Goal: Transaction & Acquisition: Book appointment/travel/reservation

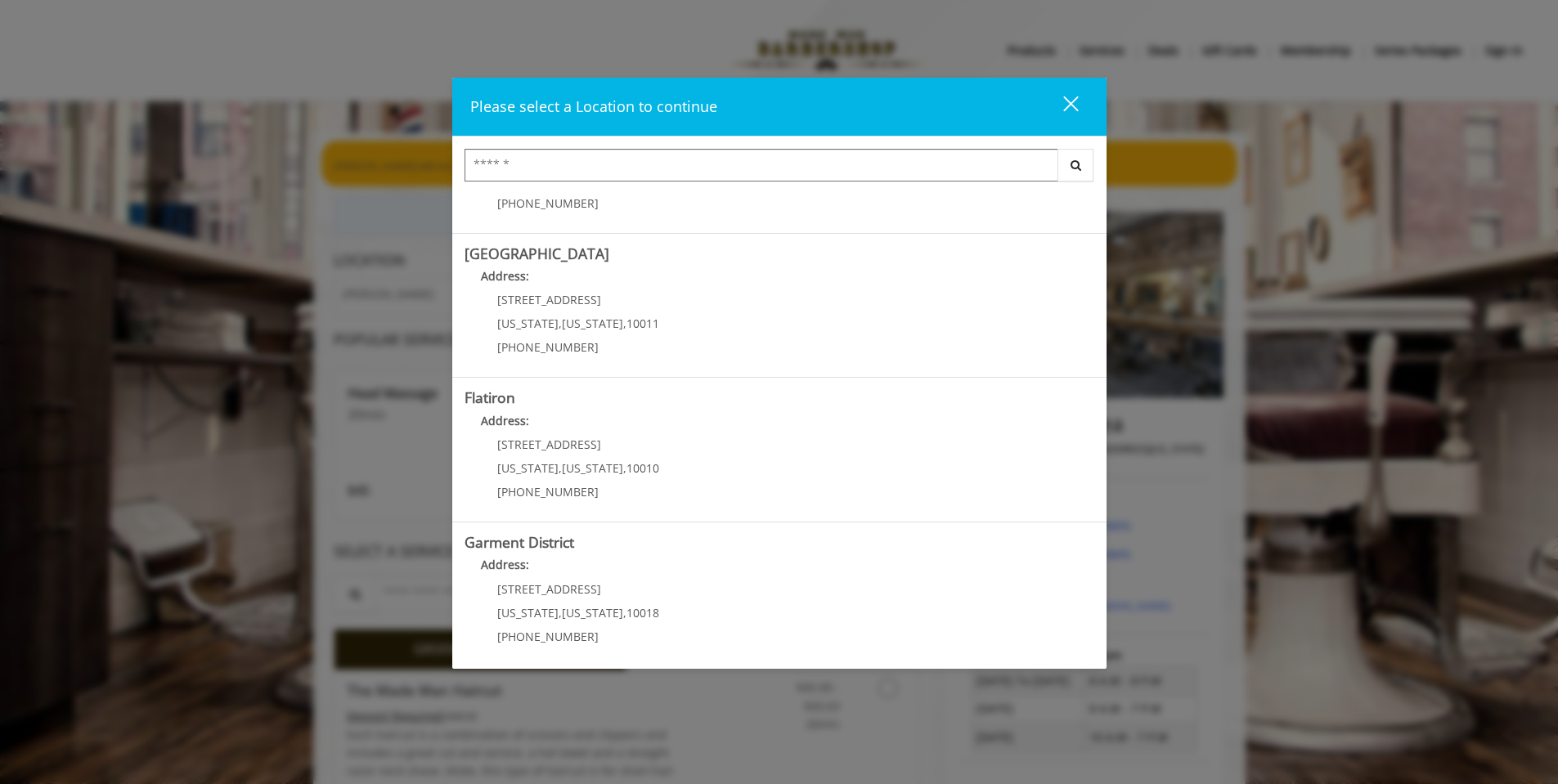
scroll to position [252, 0]
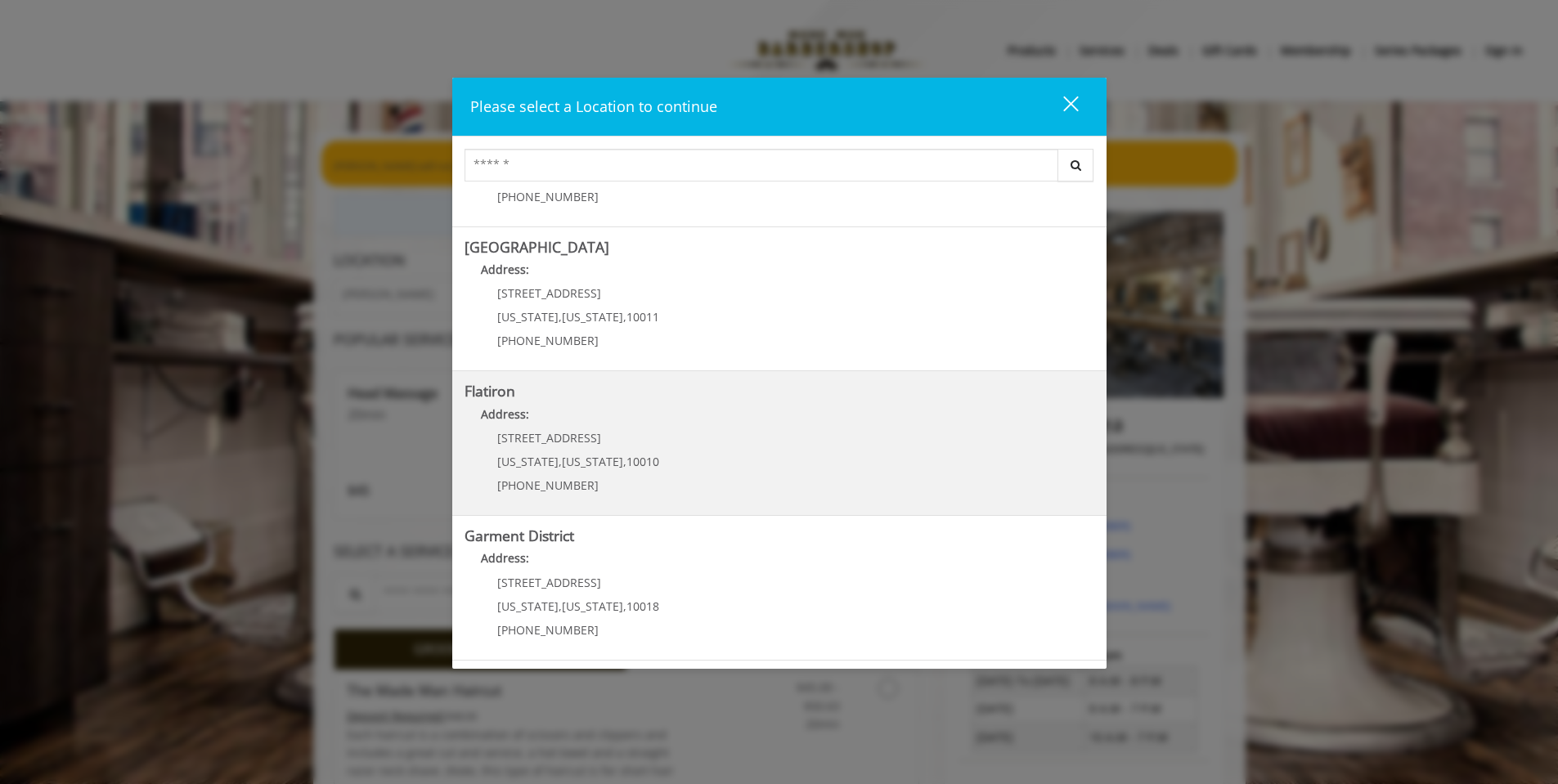
click at [512, 410] on b "Address:" at bounding box center [505, 413] width 49 height 15
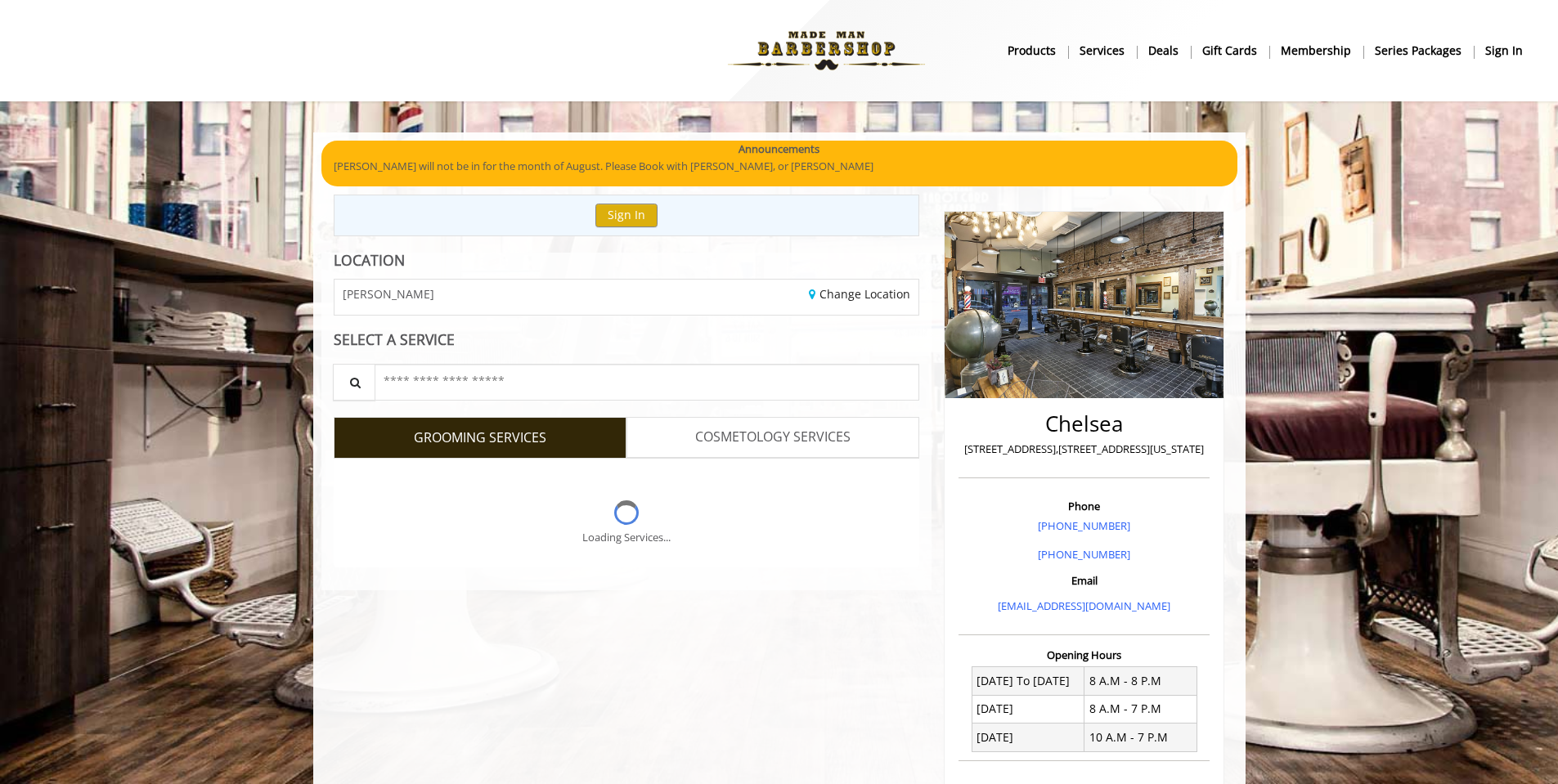
click at [531, 445] on span "GROOMING SERVICES" at bounding box center [480, 438] width 132 height 22
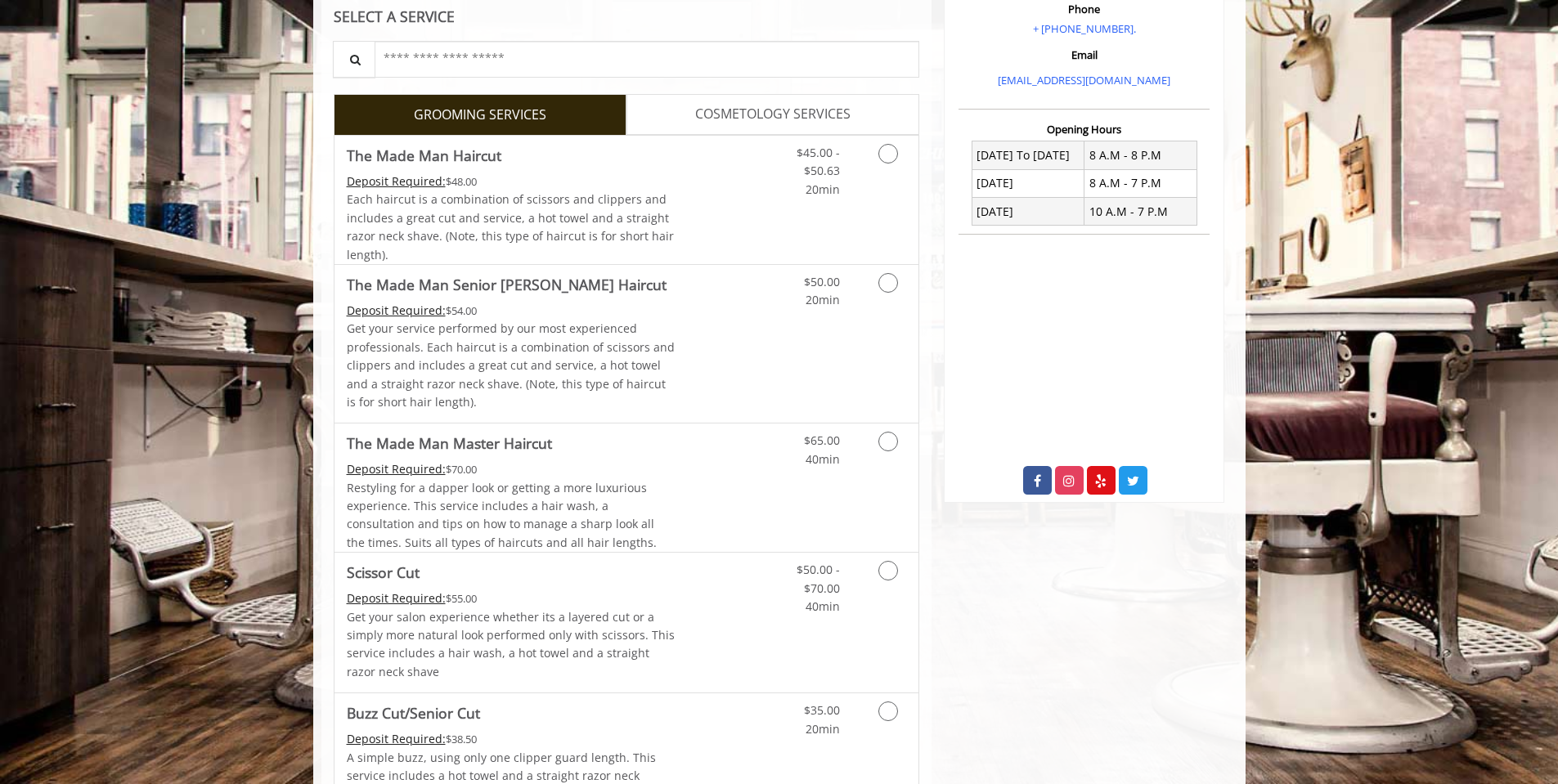
scroll to position [302, 0]
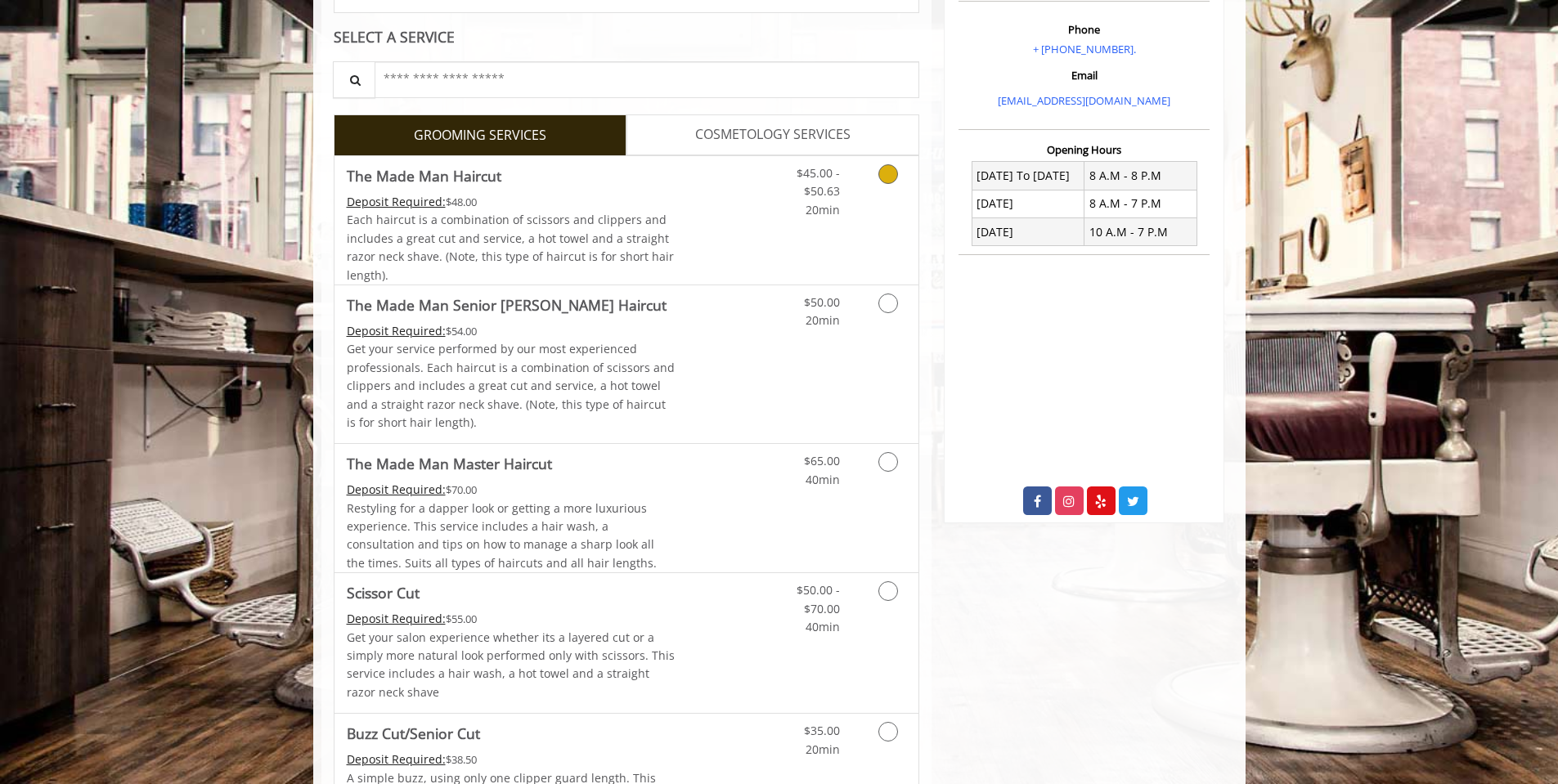
click at [790, 192] on link "$45.00 - $50.63 20min" at bounding box center [806, 188] width 68 height 63
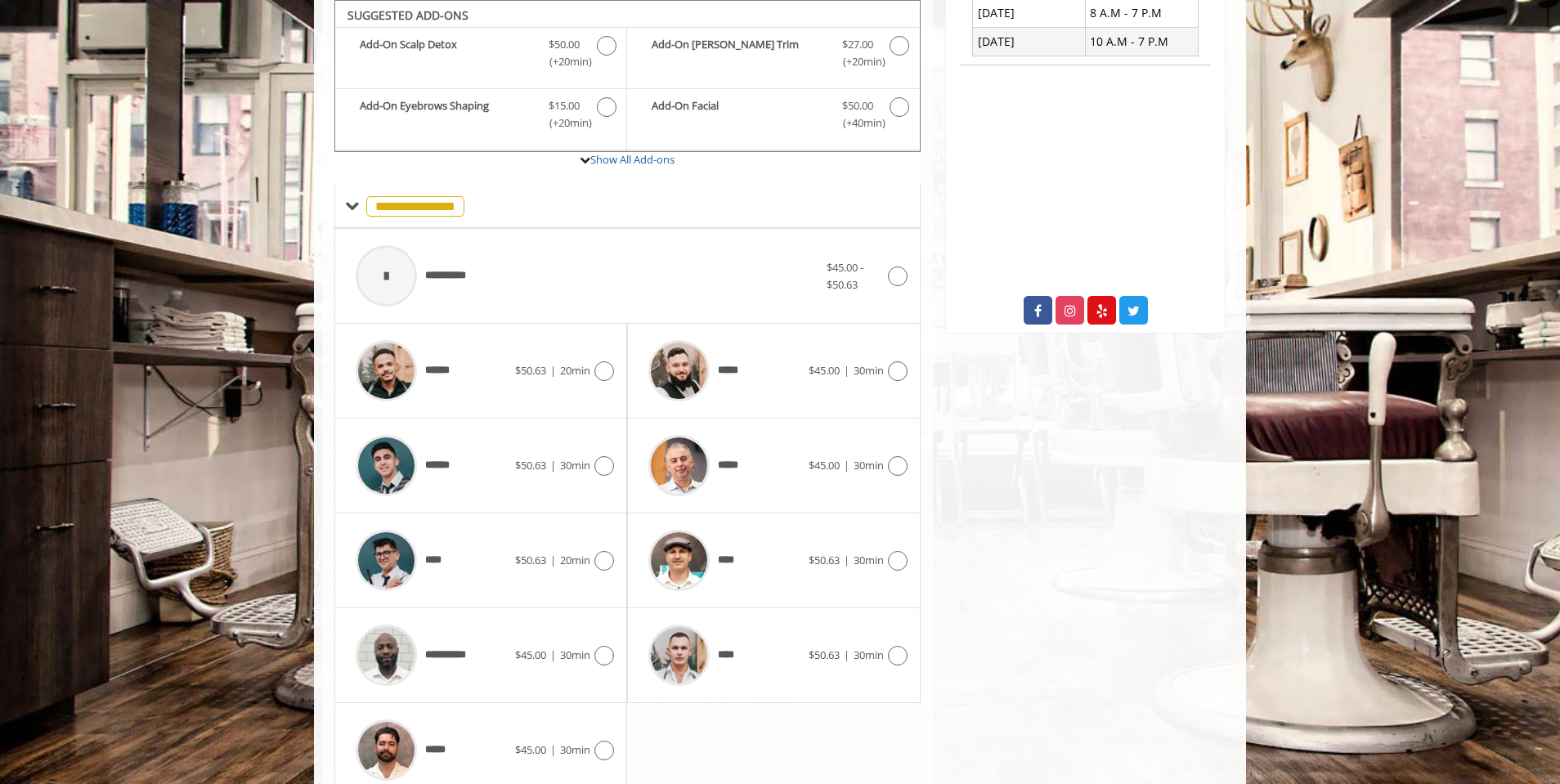
scroll to position [564, 0]
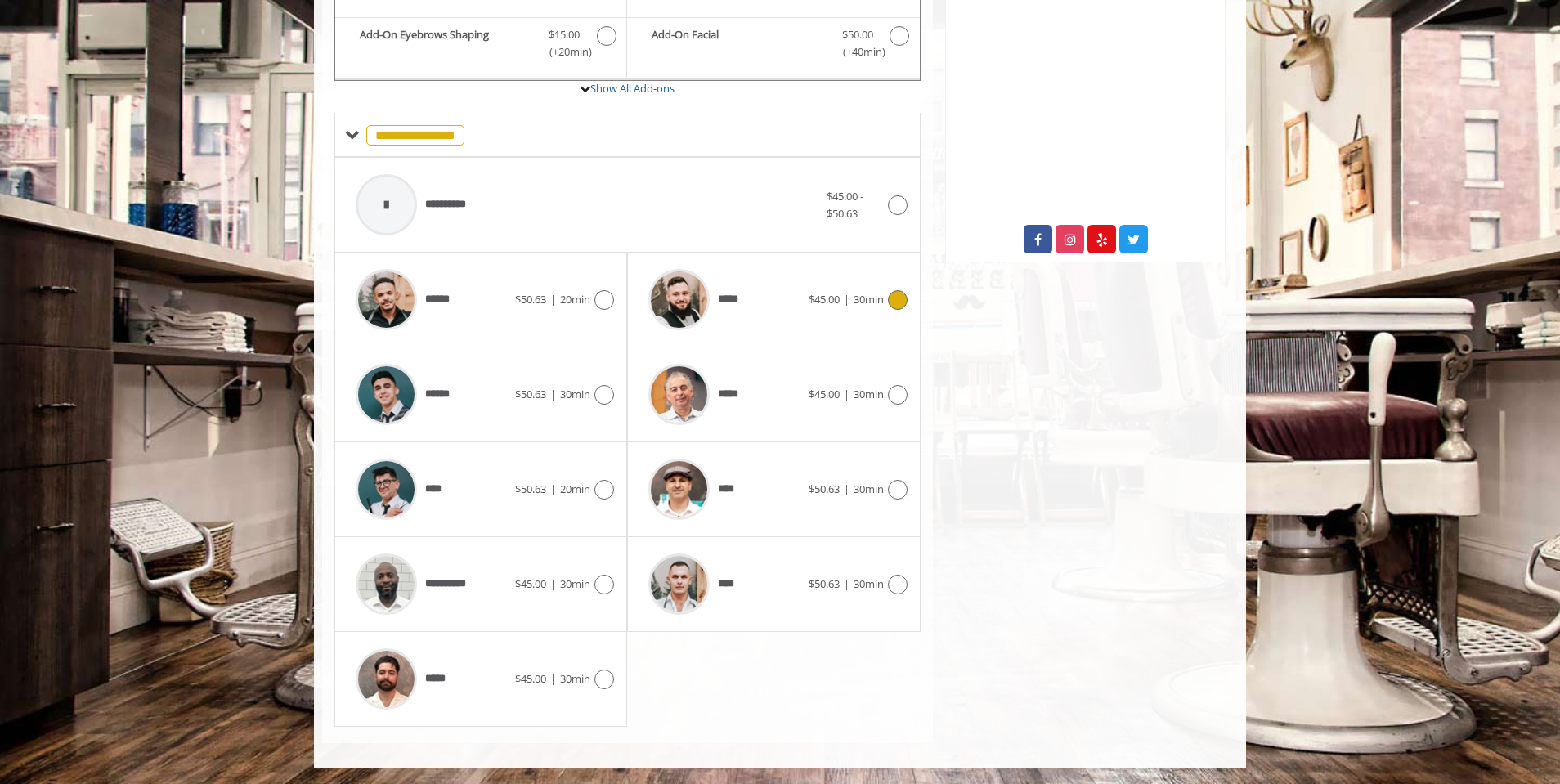
click at [899, 300] on icon at bounding box center [898, 300] width 20 height 20
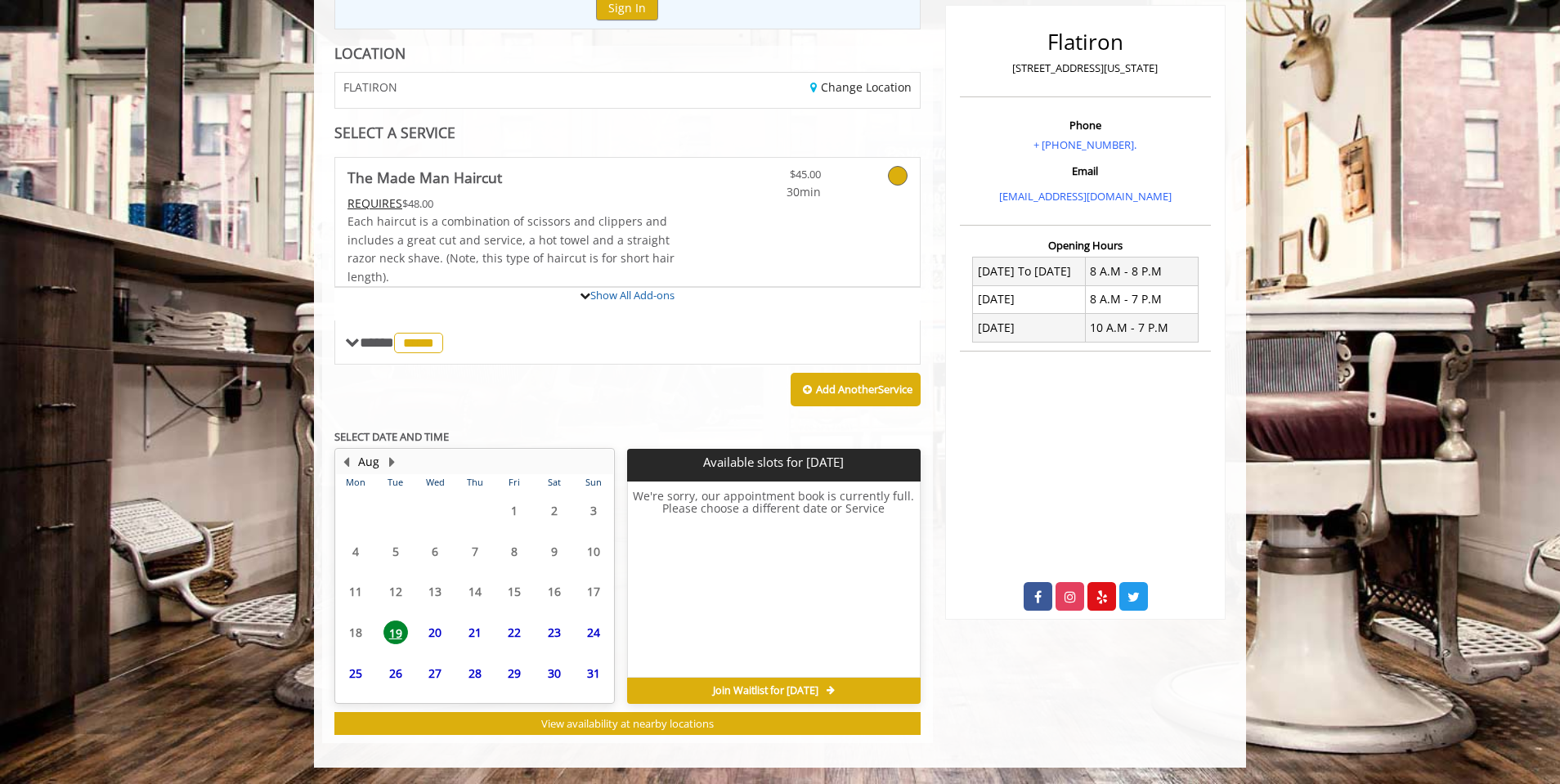
scroll to position [357, 0]
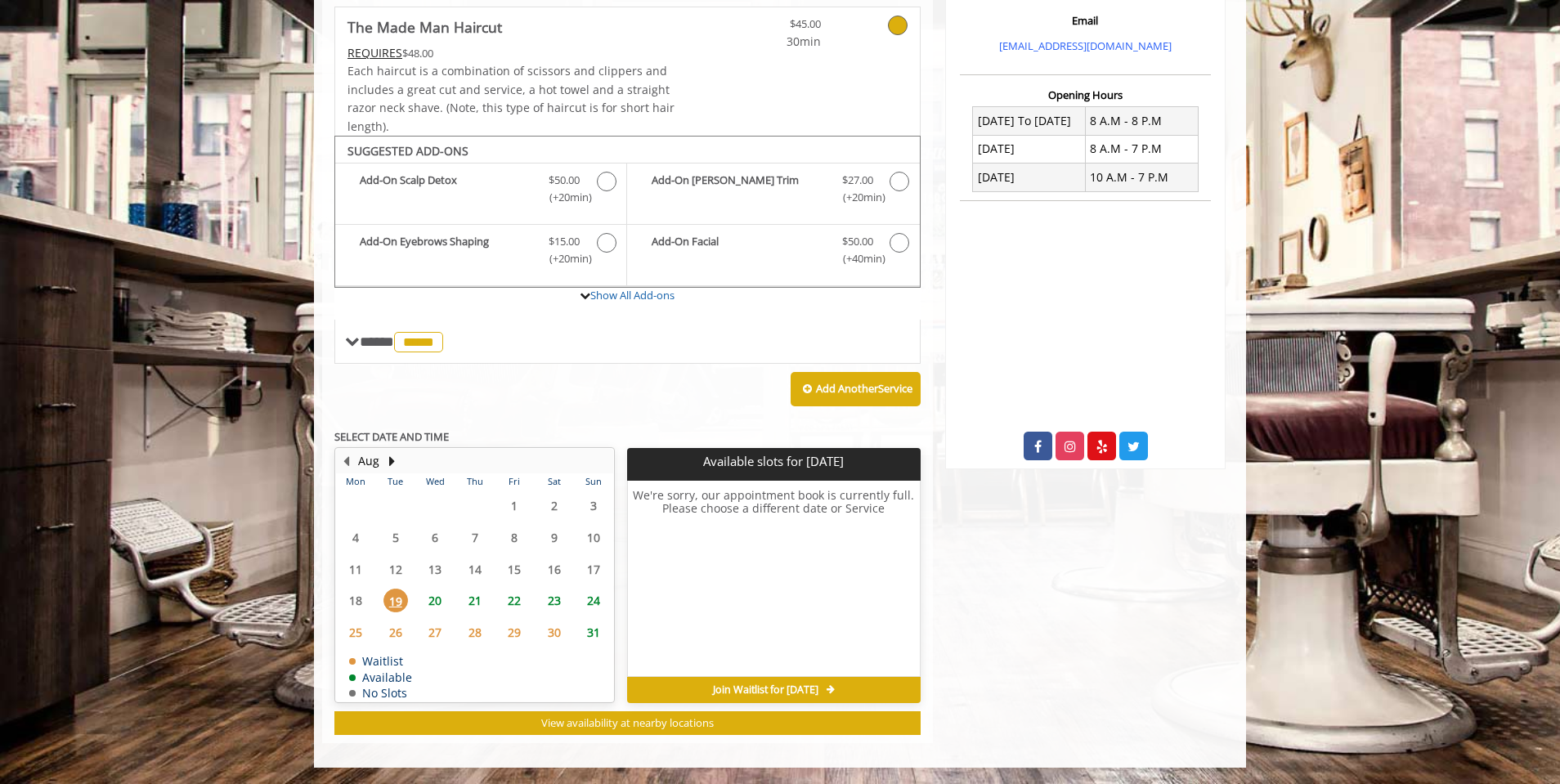
click at [436, 597] on span "20" at bounding box center [435, 600] width 24 height 23
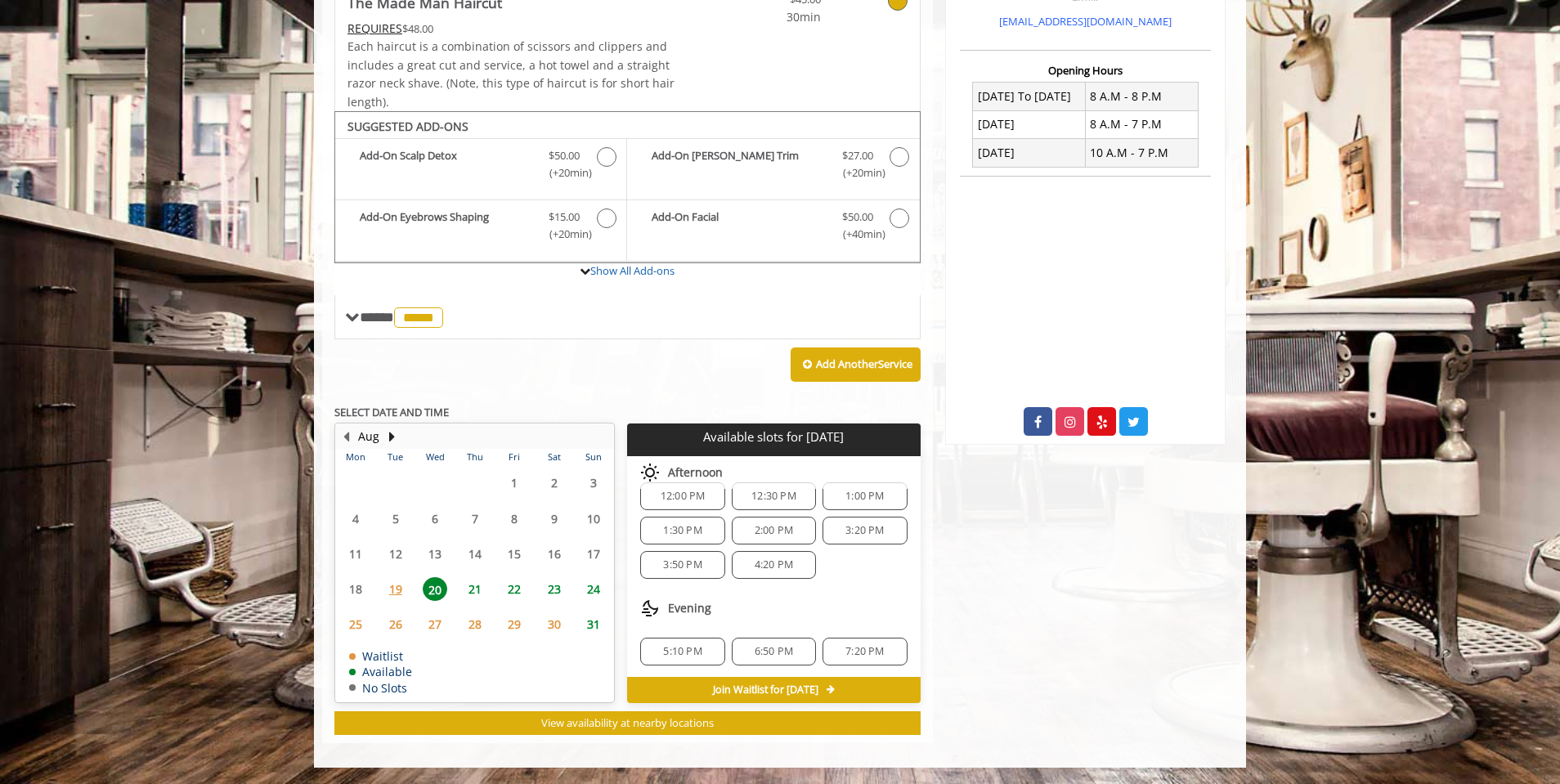
scroll to position [142, 0]
click at [472, 590] on span "21" at bounding box center [474, 589] width 24 height 23
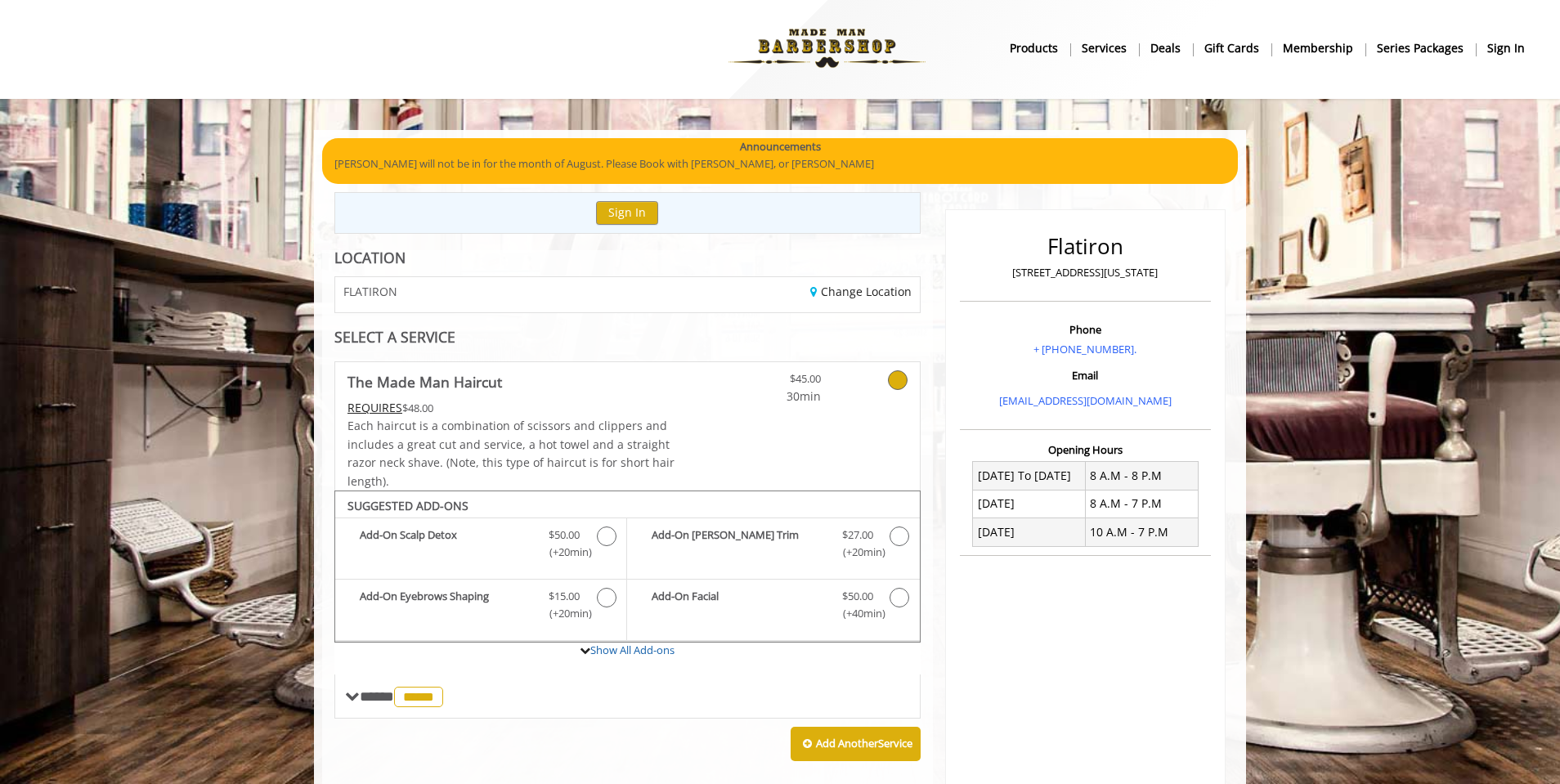
scroll to position [0, 0]
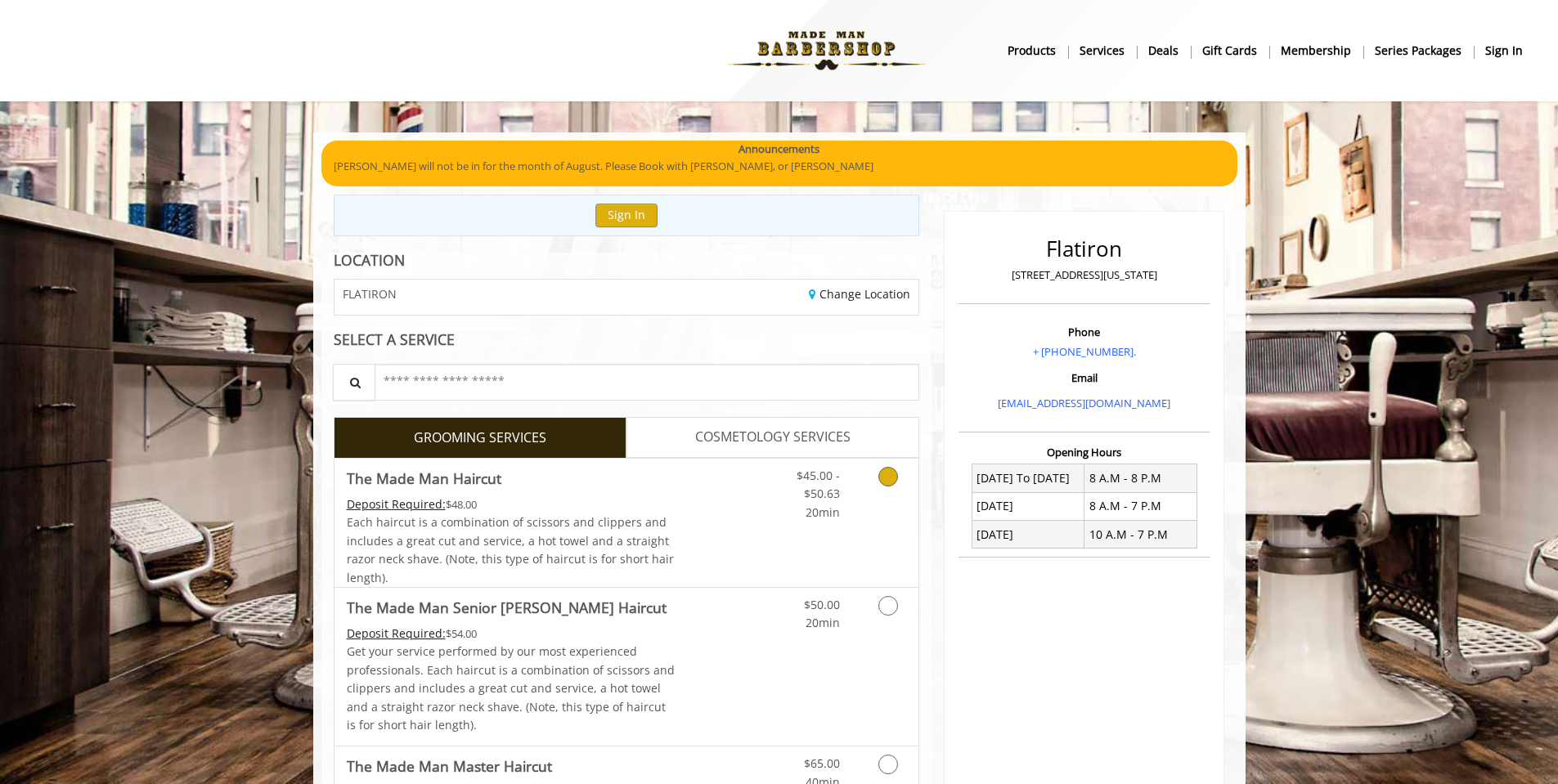
scroll to position [82, 0]
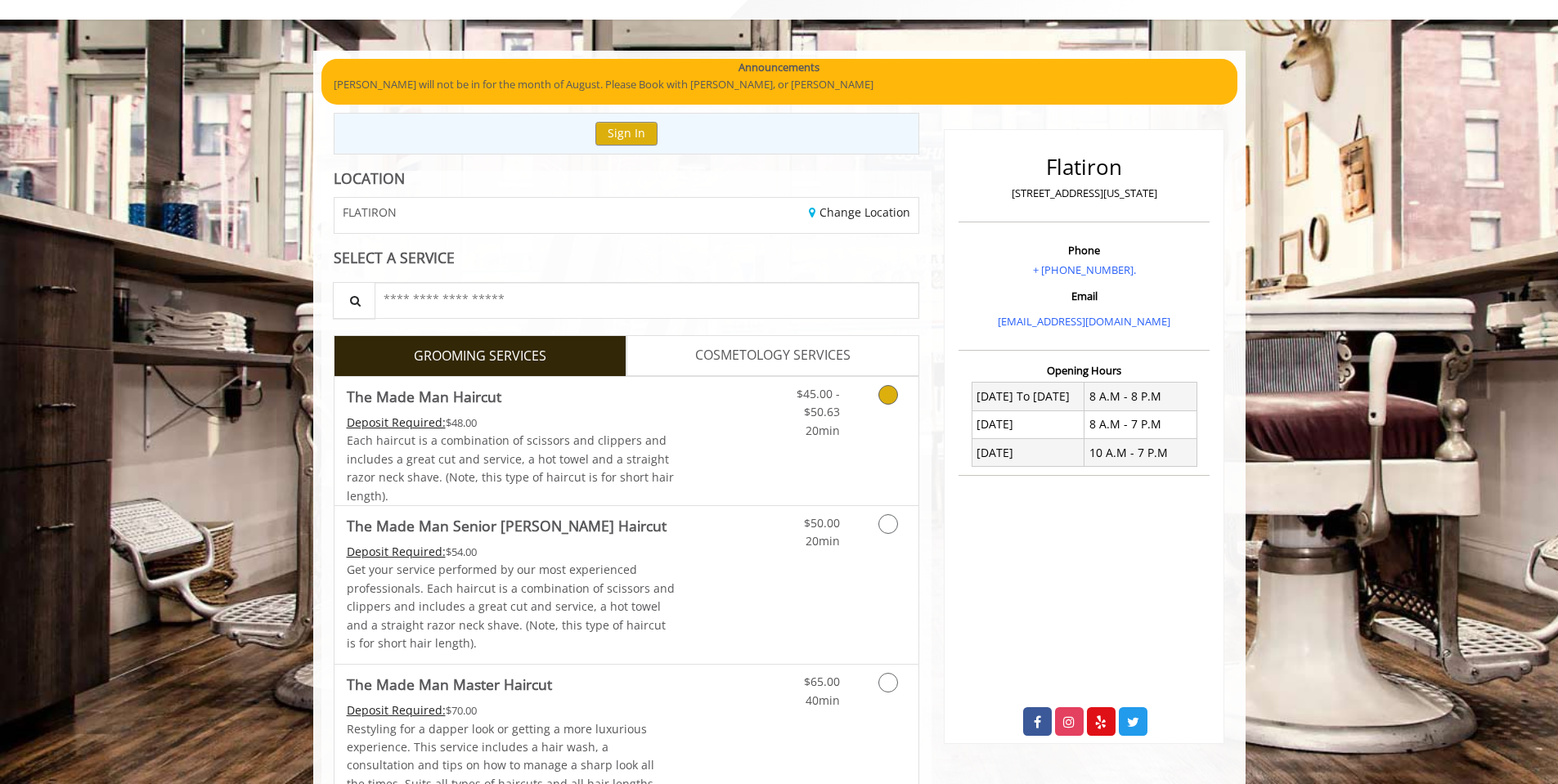
click at [718, 478] on link "Discounted Price" at bounding box center [723, 441] width 97 height 129
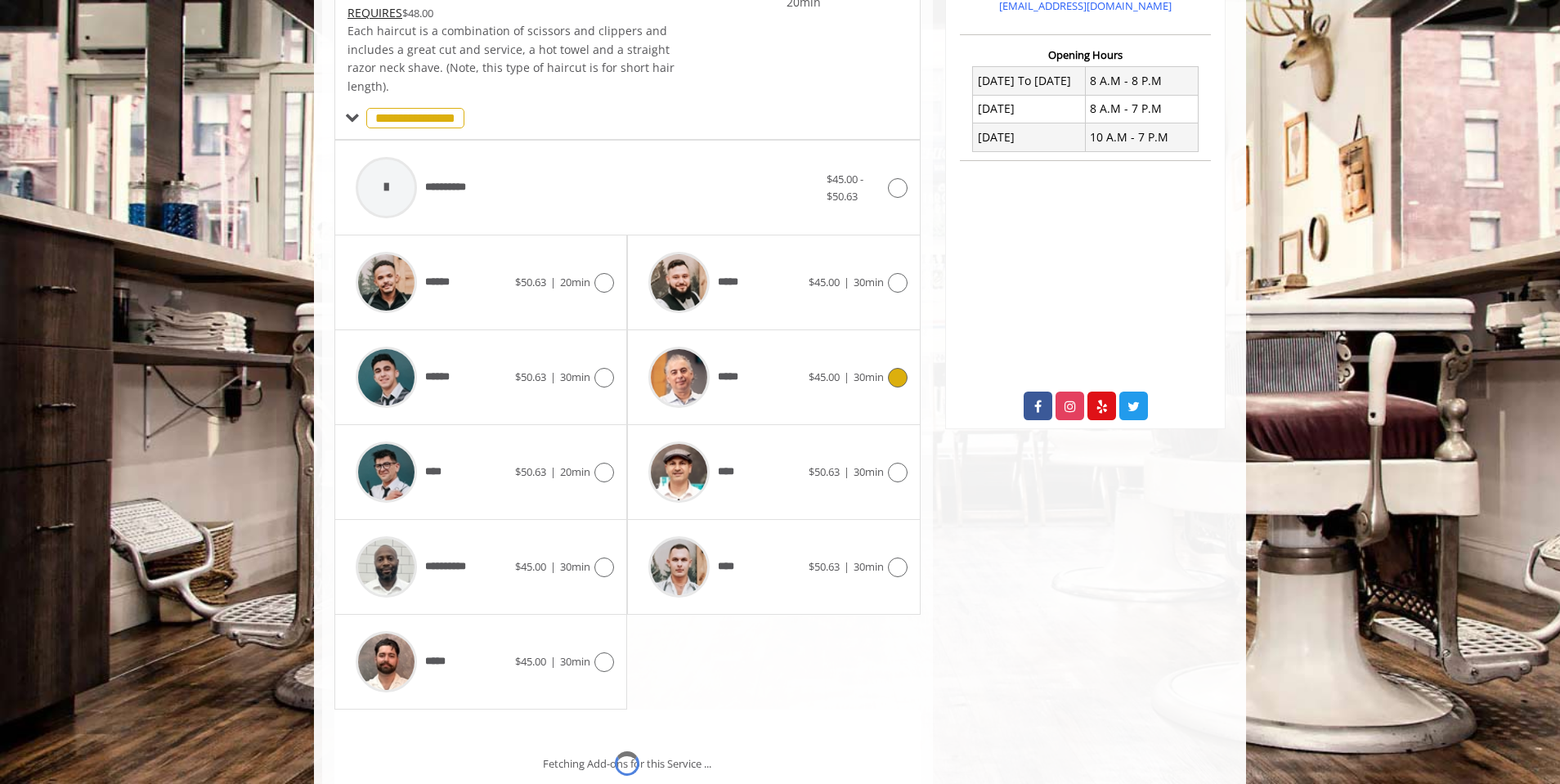
scroll to position [493, 0]
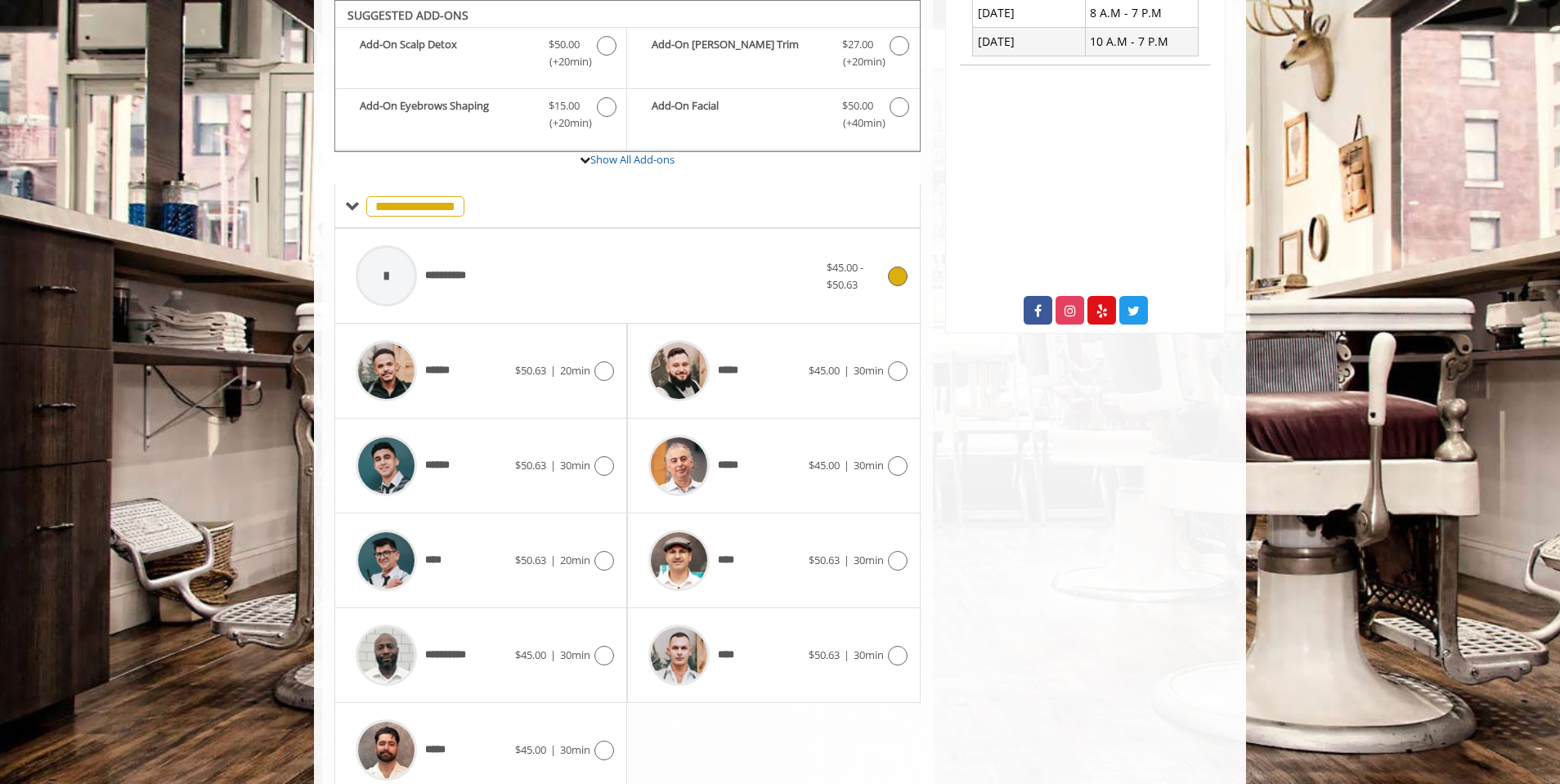
click at [528, 287] on div "**********" at bounding box center [587, 275] width 479 height 77
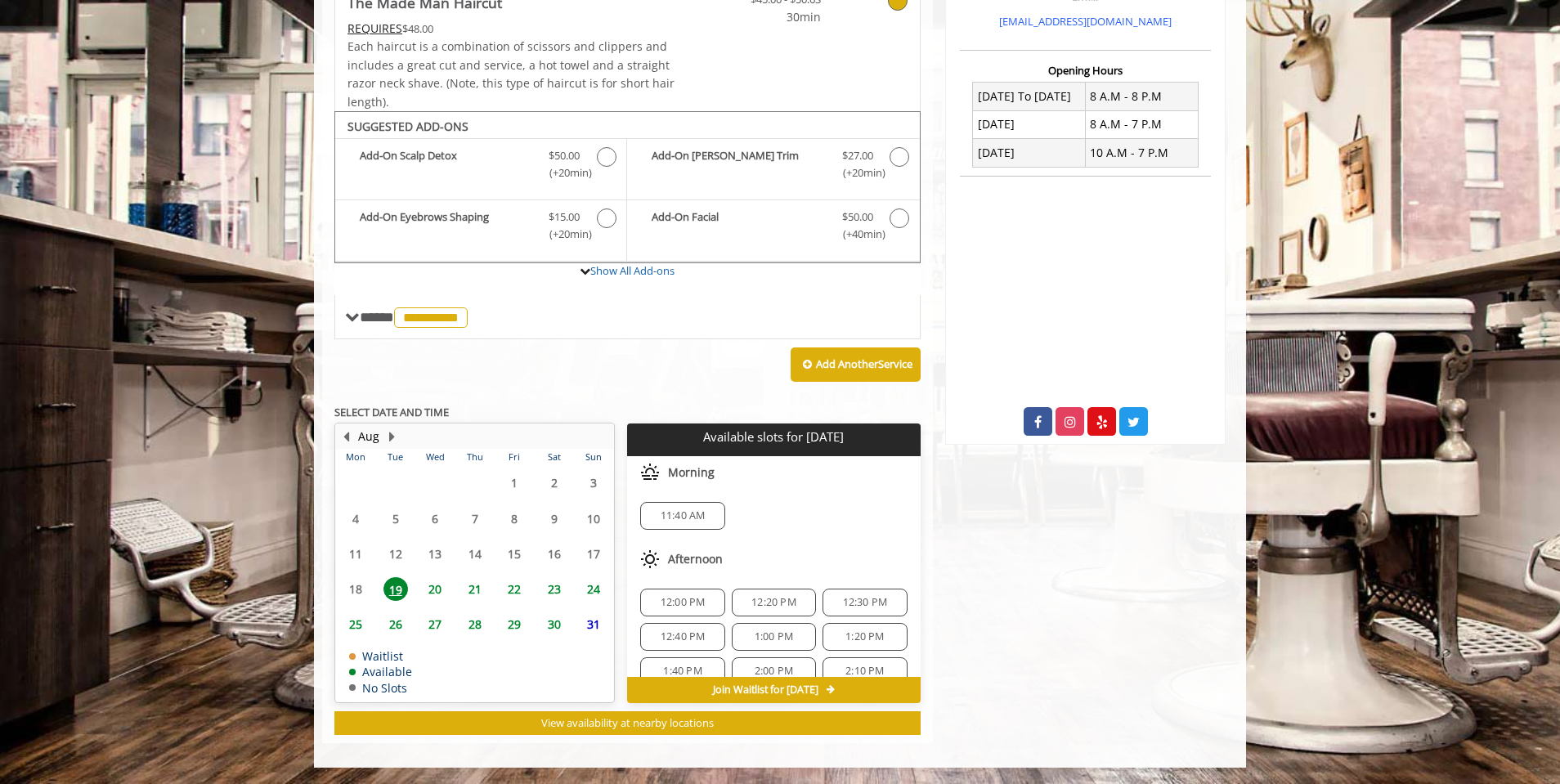
scroll to position [348, 0]
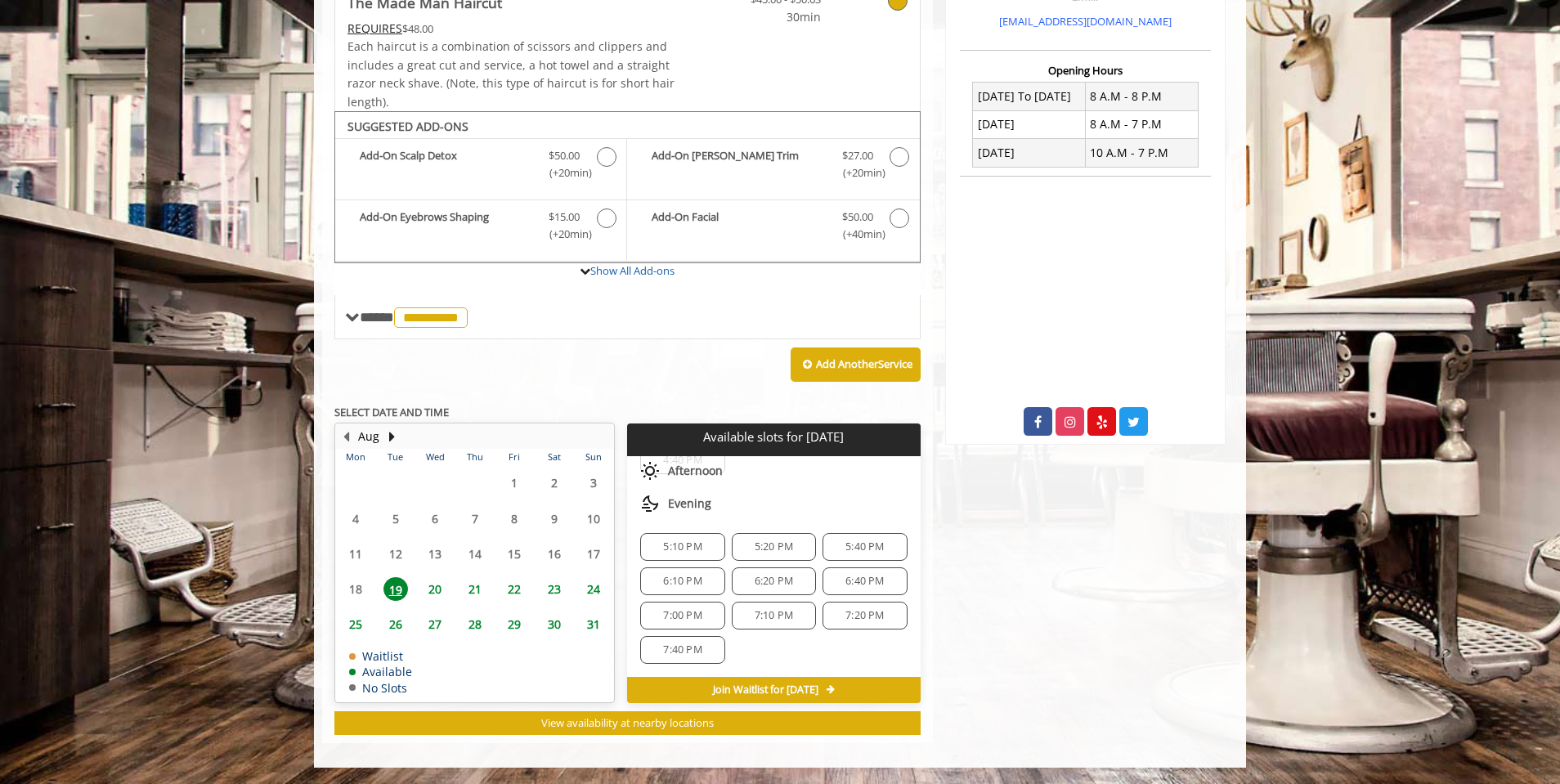
click at [754, 580] on span "6:20 PM" at bounding box center [773, 581] width 39 height 14
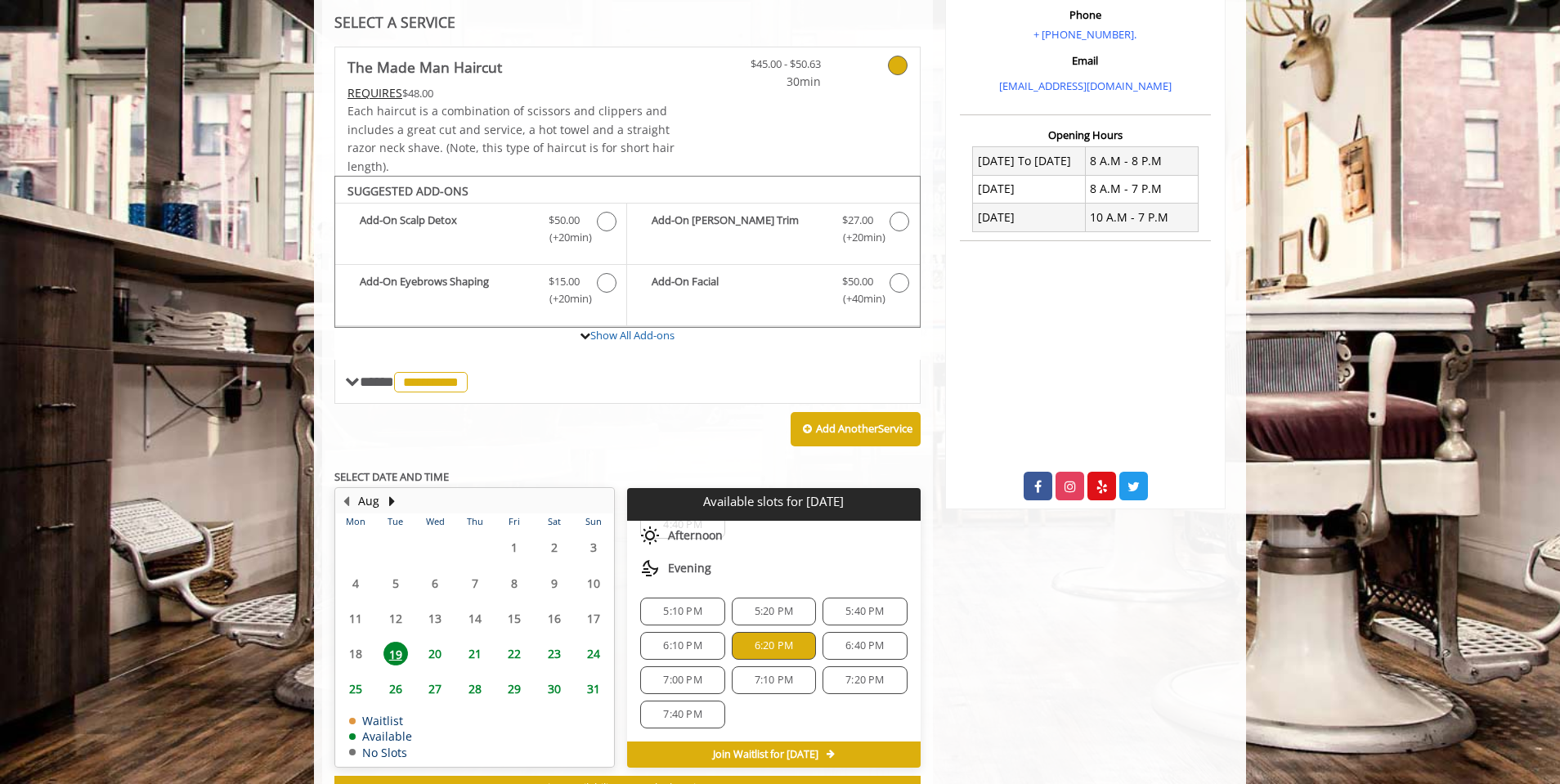
scroll to position [268, 0]
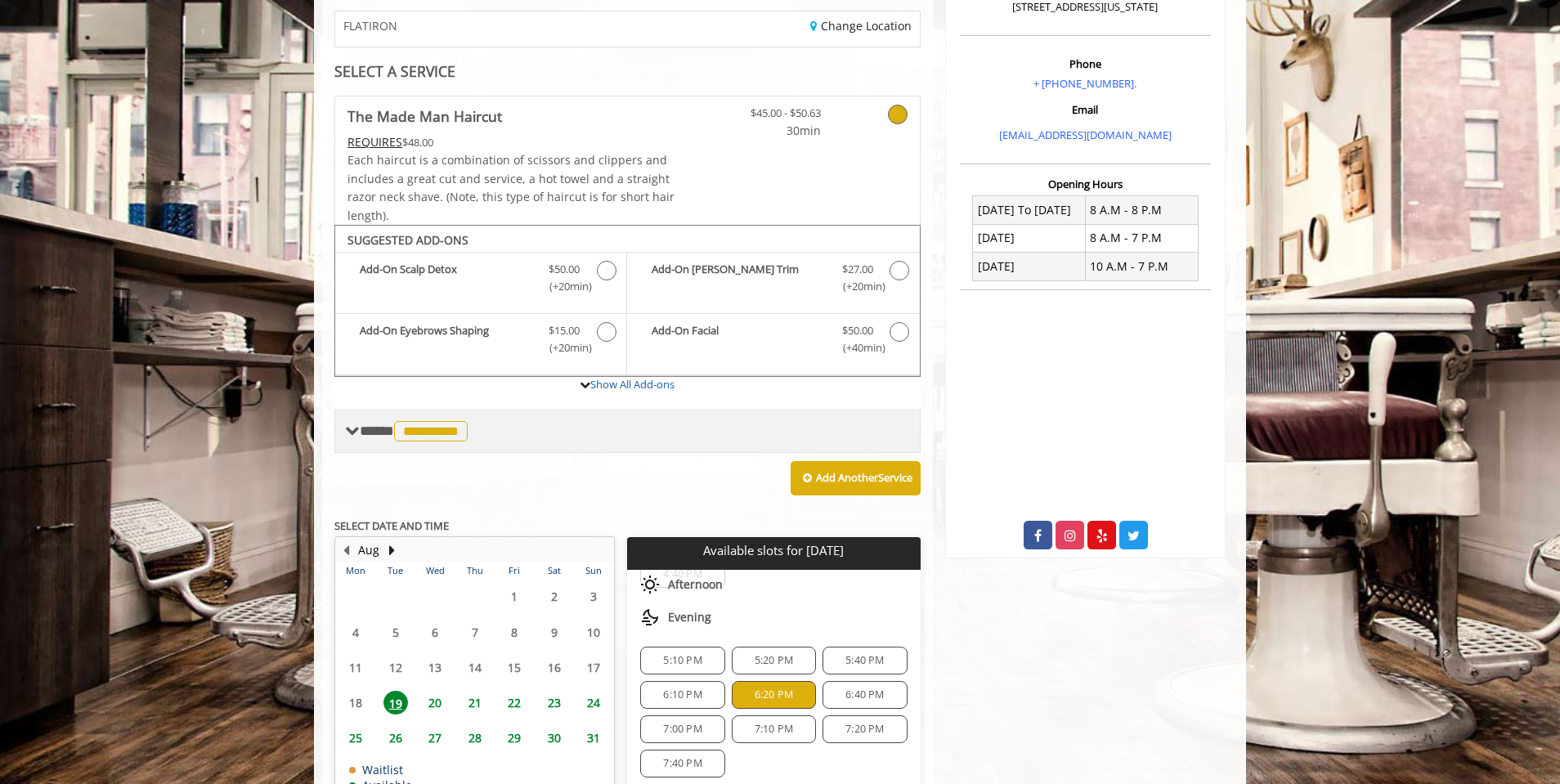
click at [437, 423] on span "**********" at bounding box center [431, 431] width 74 height 21
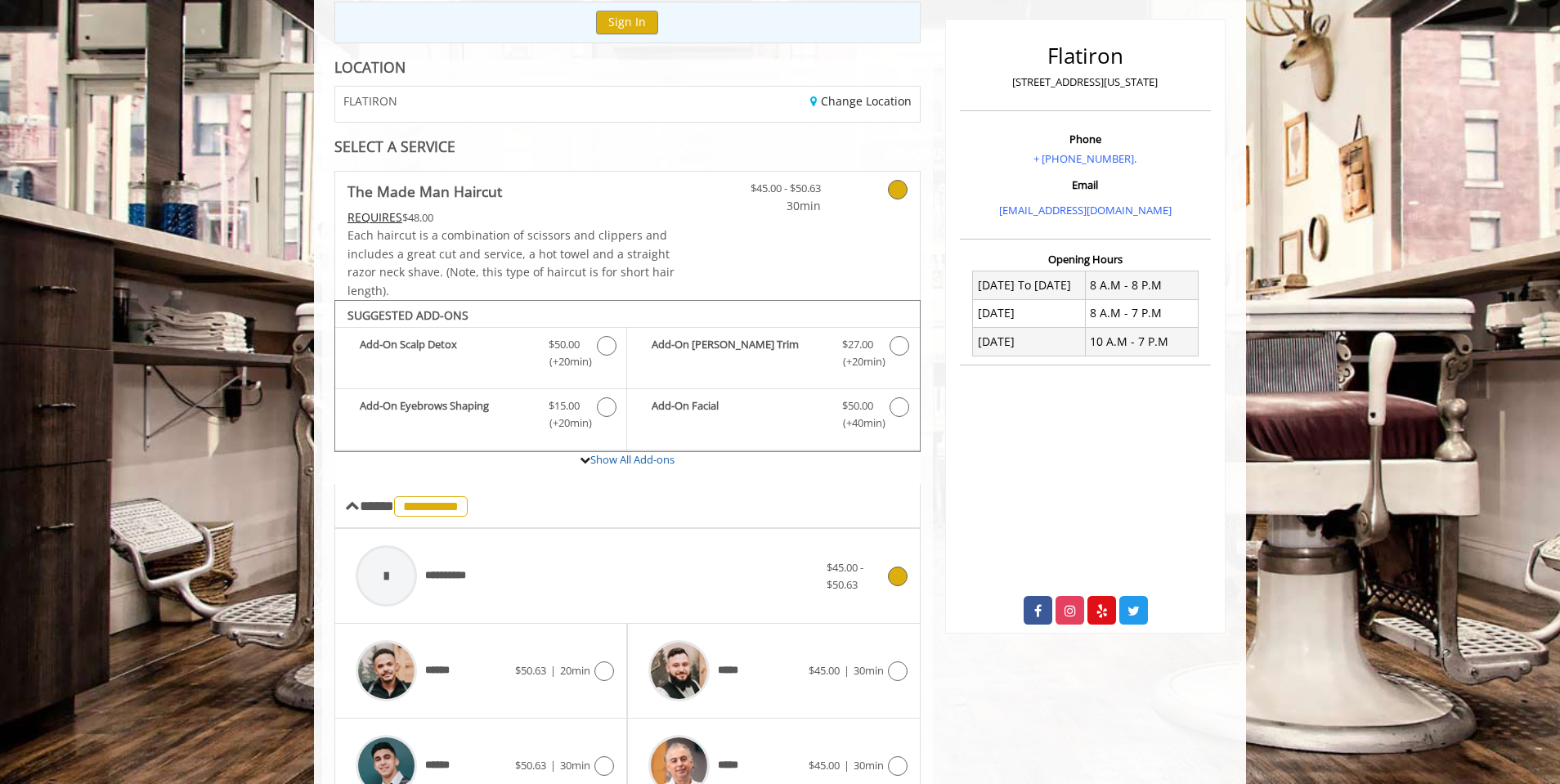
scroll to position [186, 0]
